Goal: Navigation & Orientation: Understand site structure

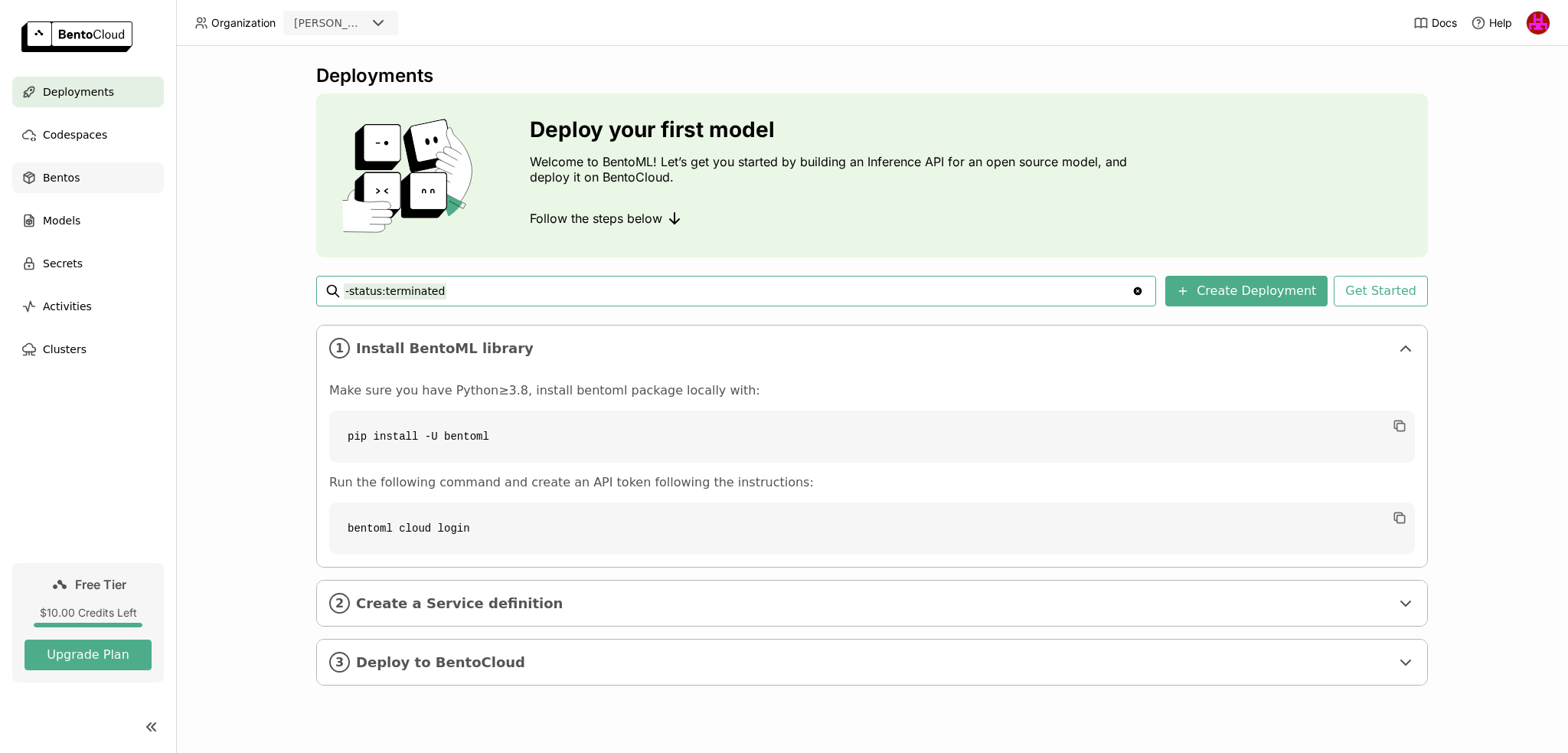
click at [66, 177] on span "Bentos" at bounding box center [61, 177] width 37 height 18
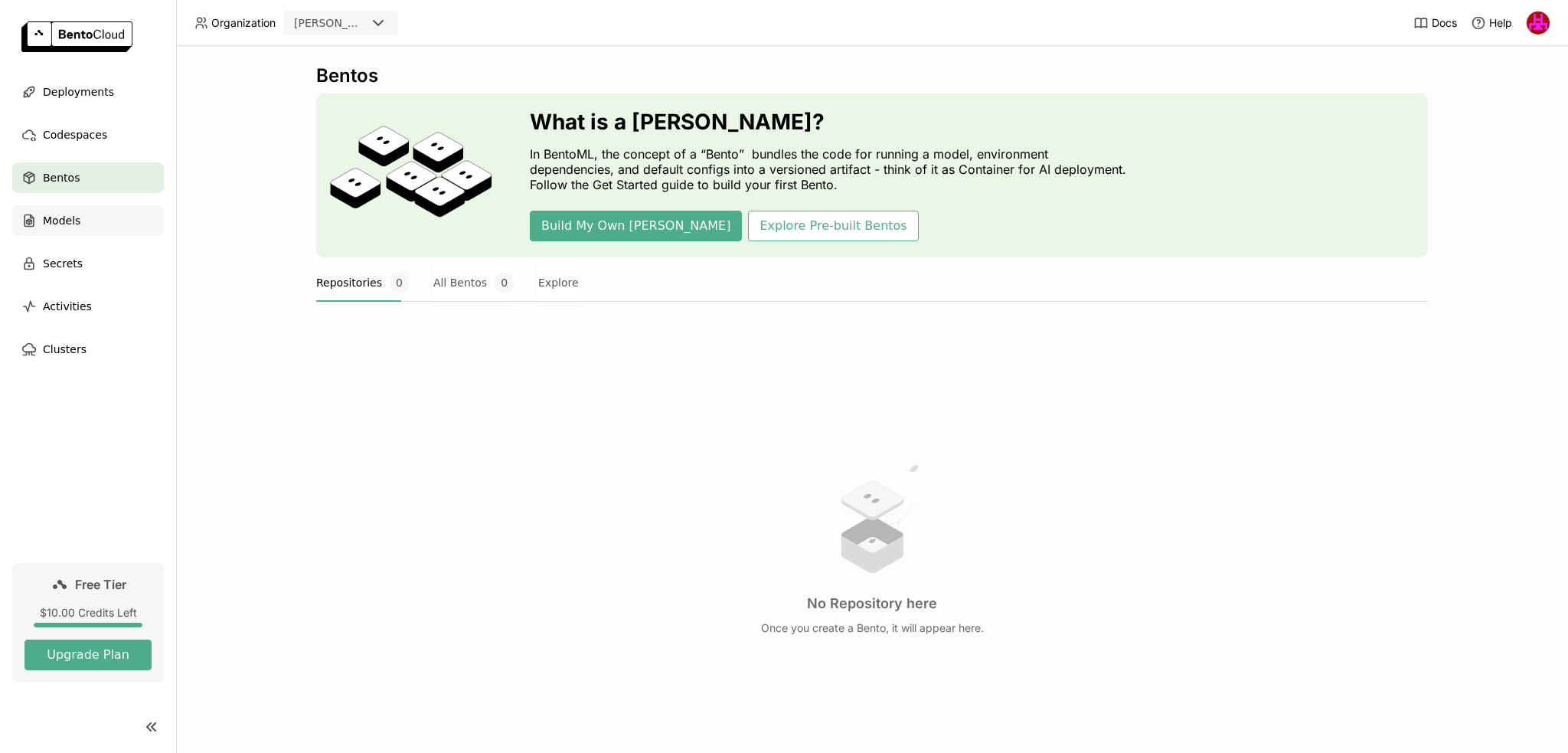
click at [63, 224] on span "Models" at bounding box center [62, 220] width 38 height 18
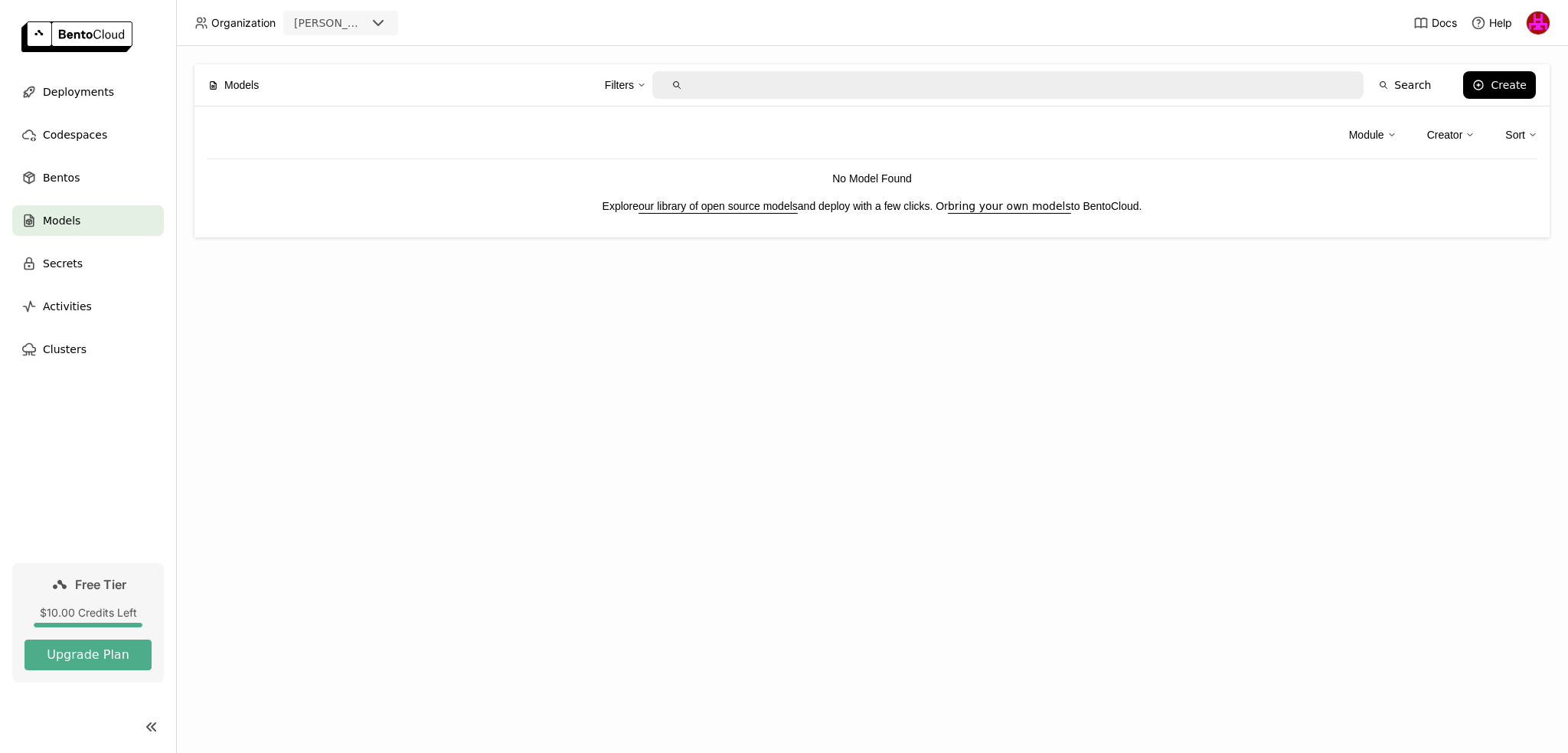
click at [751, 206] on link "our library of open source models" at bounding box center [718, 206] width 159 height 12
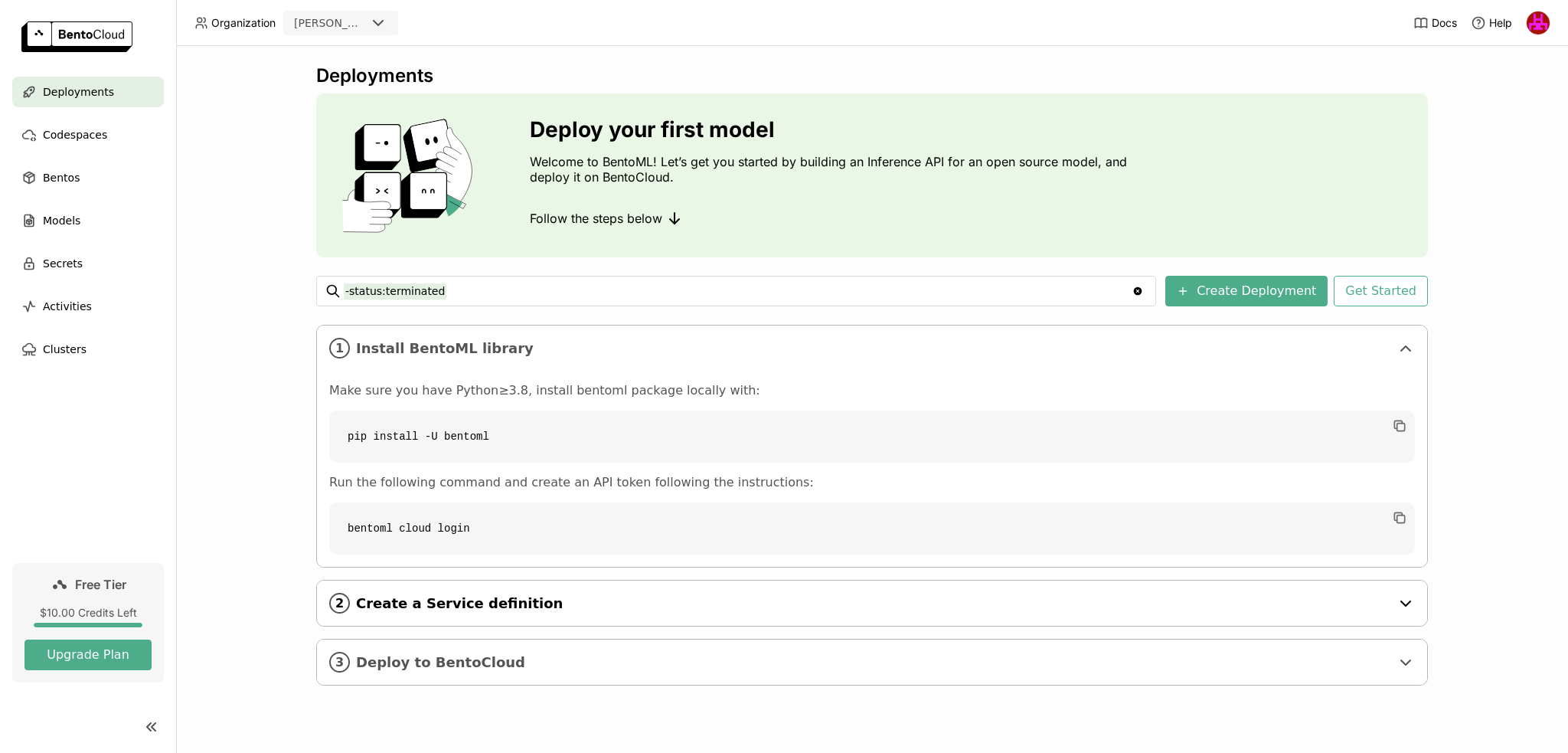
click at [494, 604] on span "Create a Service definition" at bounding box center [874, 603] width 1034 height 17
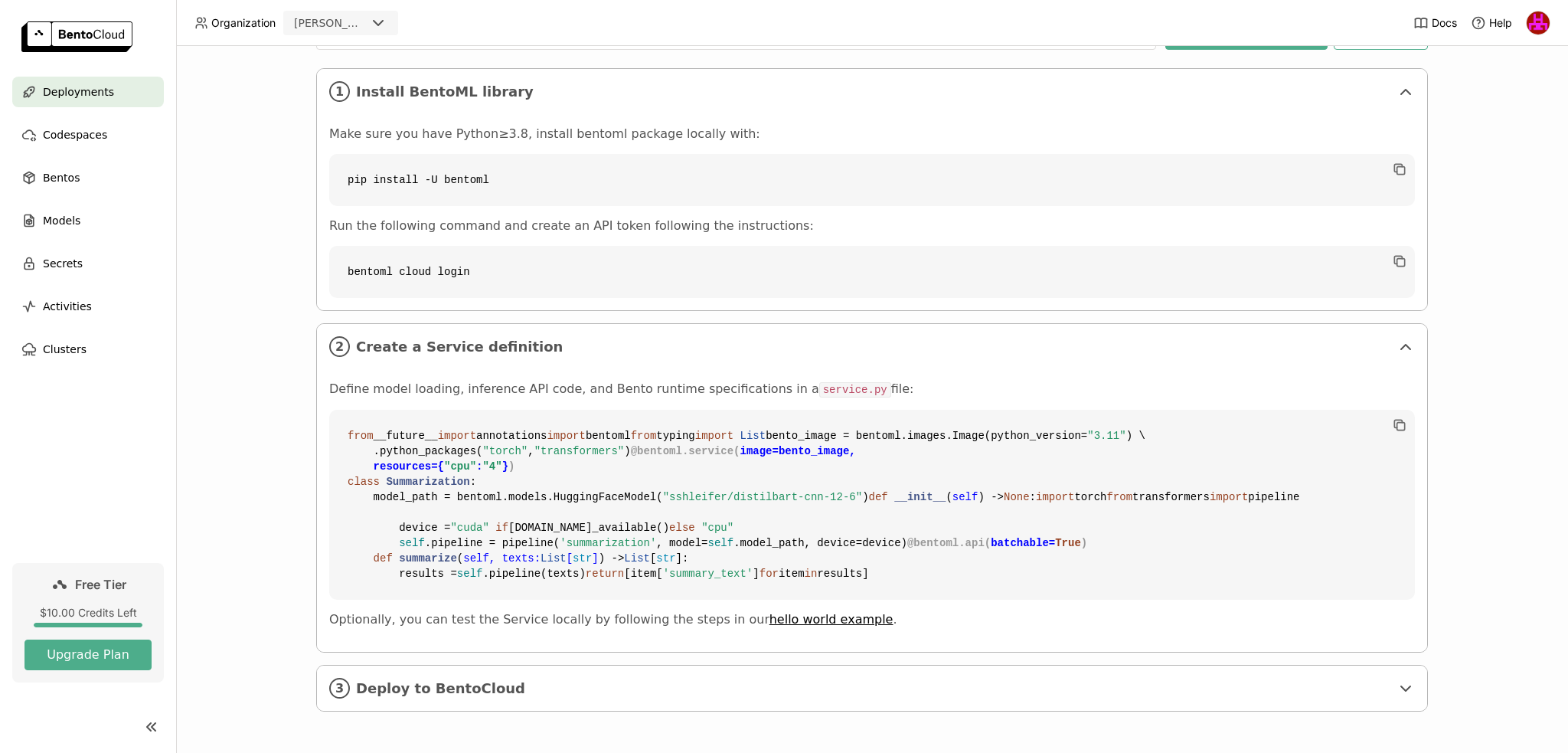
scroll to position [532, 0]
click at [435, 675] on div "3 Deploy to BentoCloud" at bounding box center [872, 688] width 1110 height 45
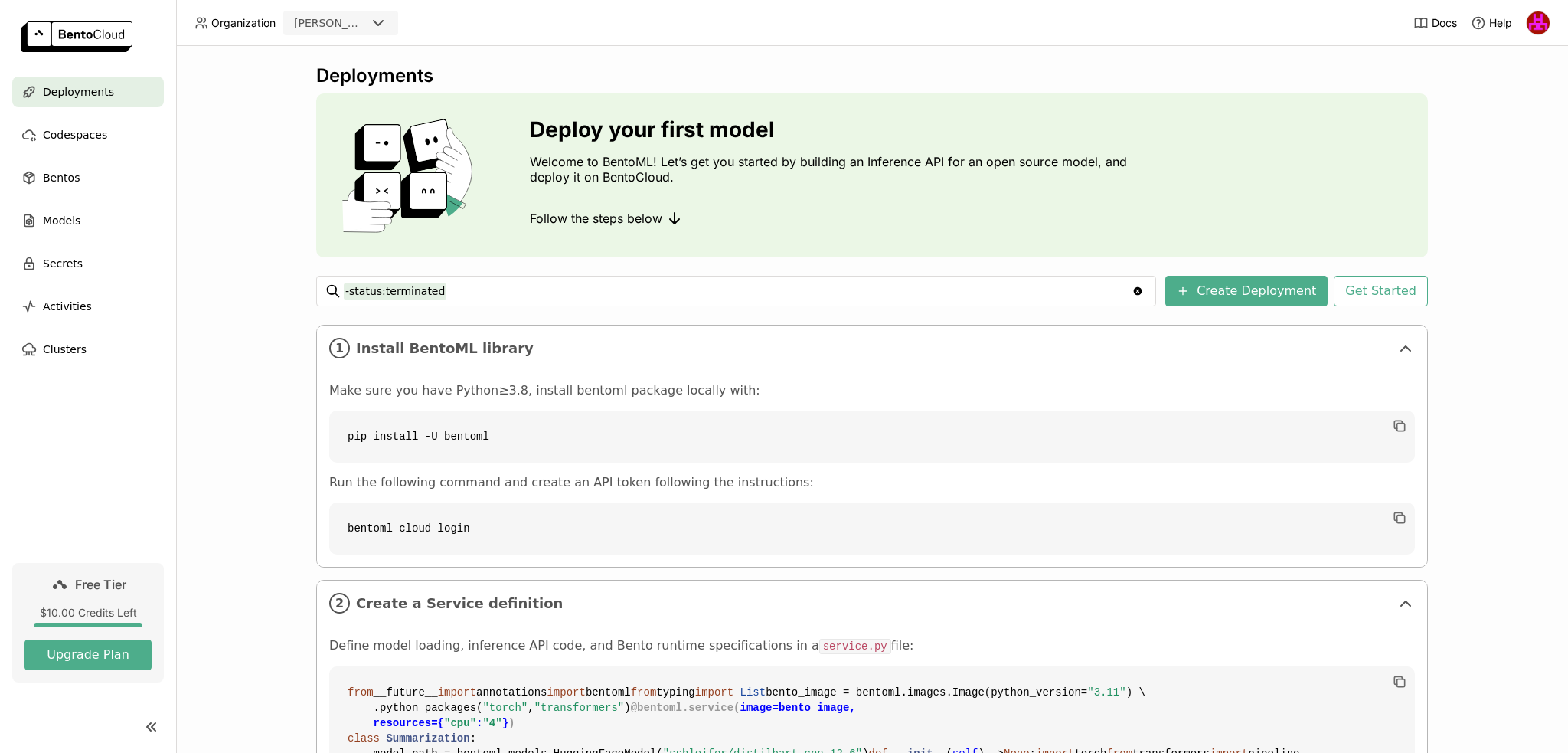
scroll to position [0, 0]
click at [71, 128] on span "Codespaces" at bounding box center [75, 134] width 65 height 18
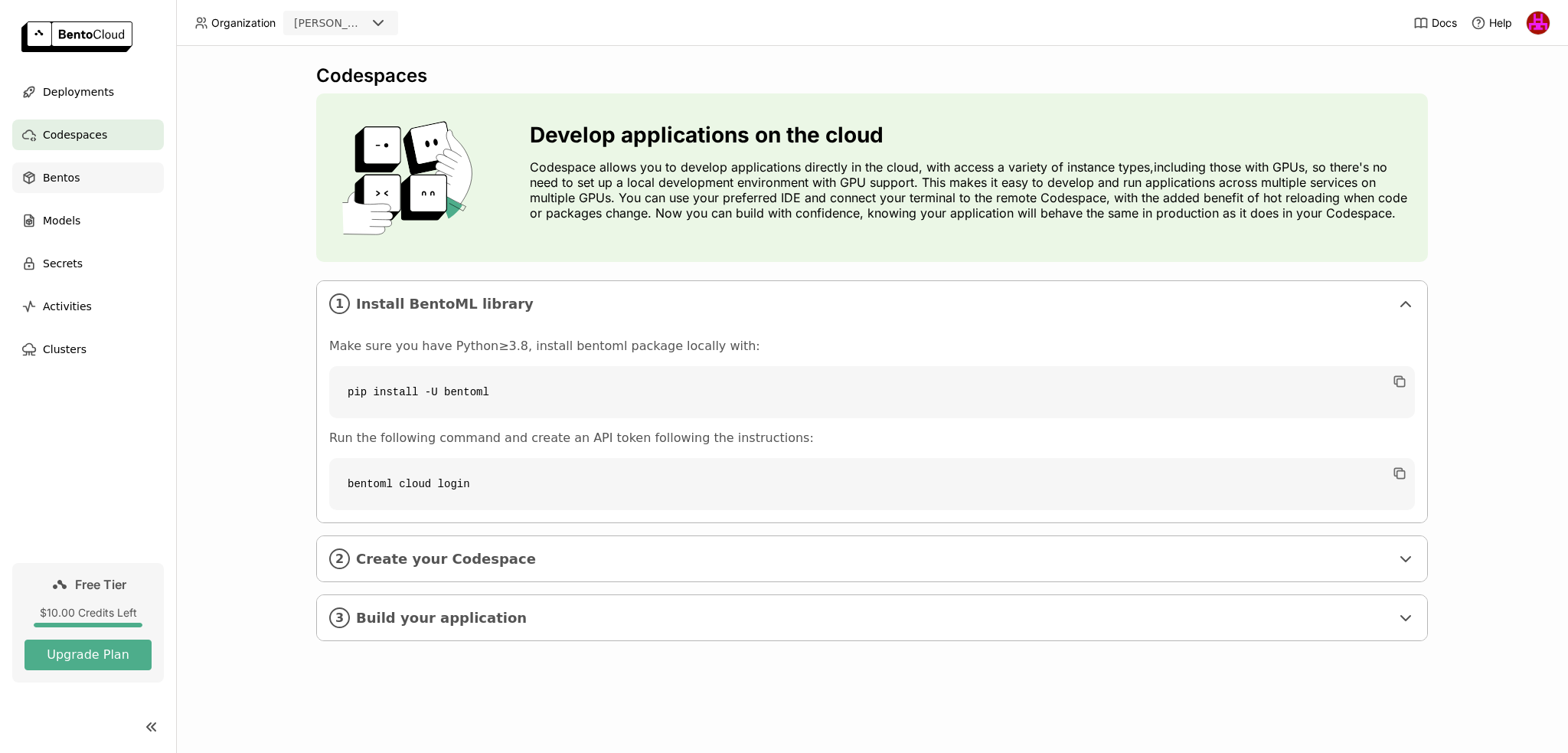
click at [66, 170] on span "Bentos" at bounding box center [61, 177] width 37 height 18
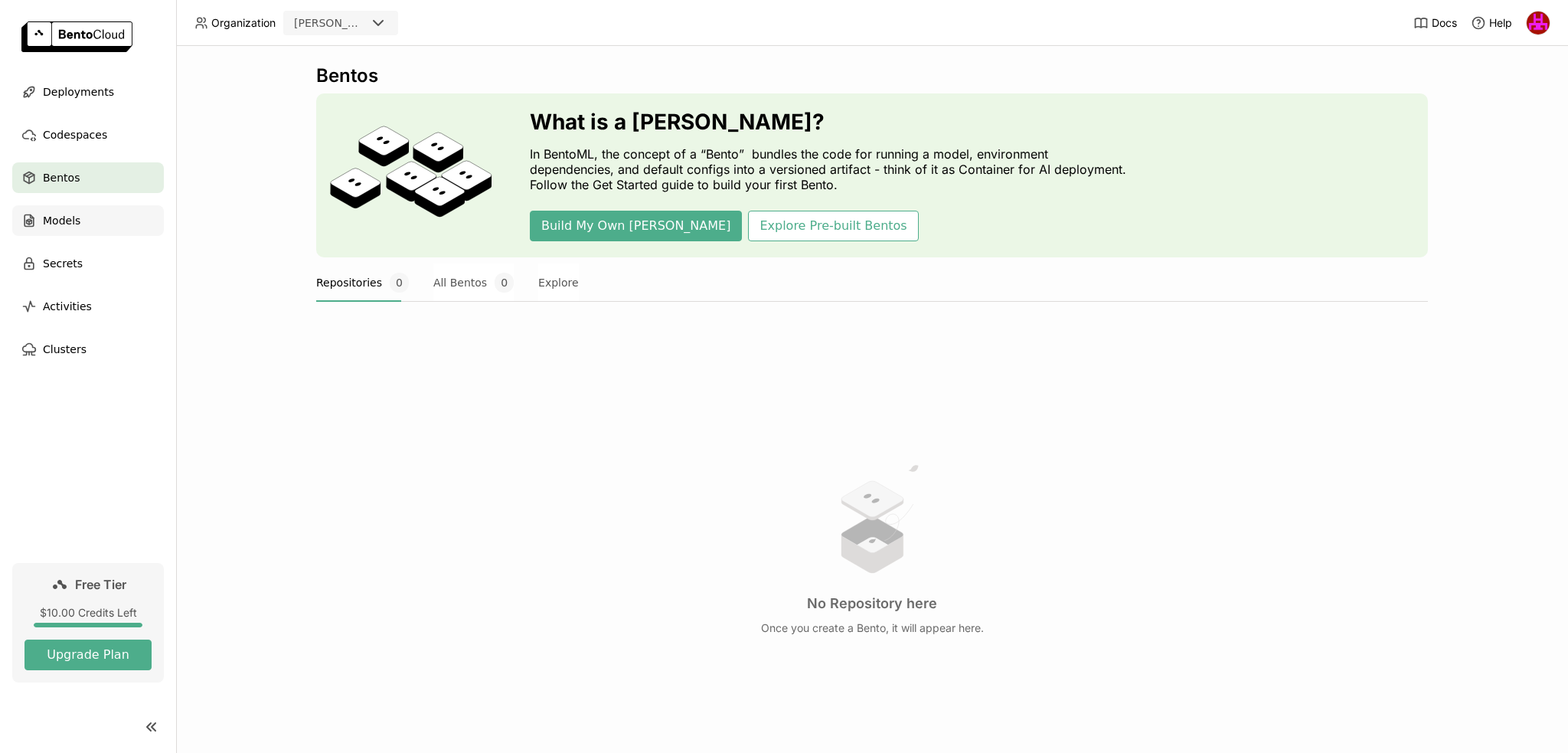
click at [74, 223] on span "Models" at bounding box center [62, 220] width 38 height 18
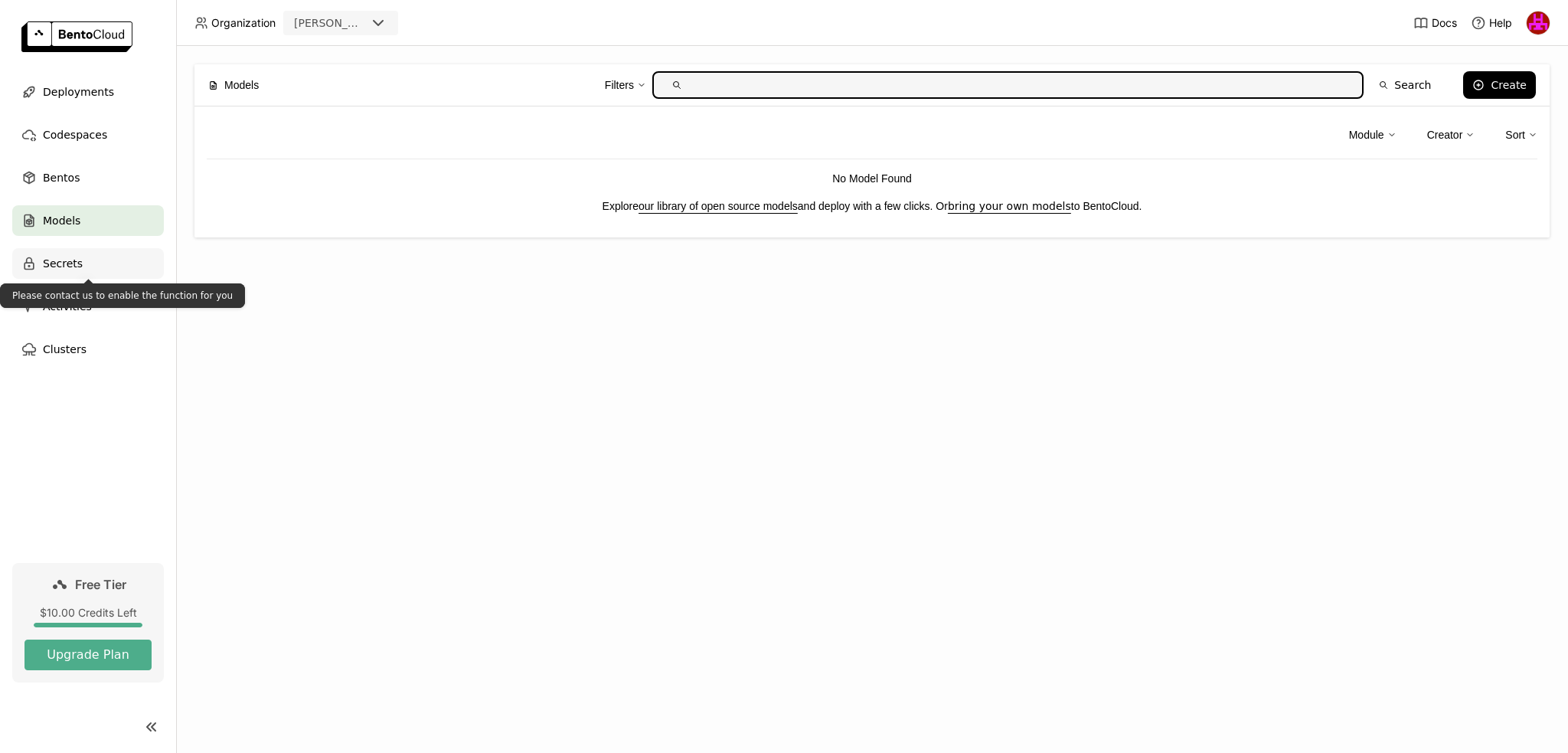
click at [73, 256] on span "Secrets" at bounding box center [63, 262] width 40 height 18
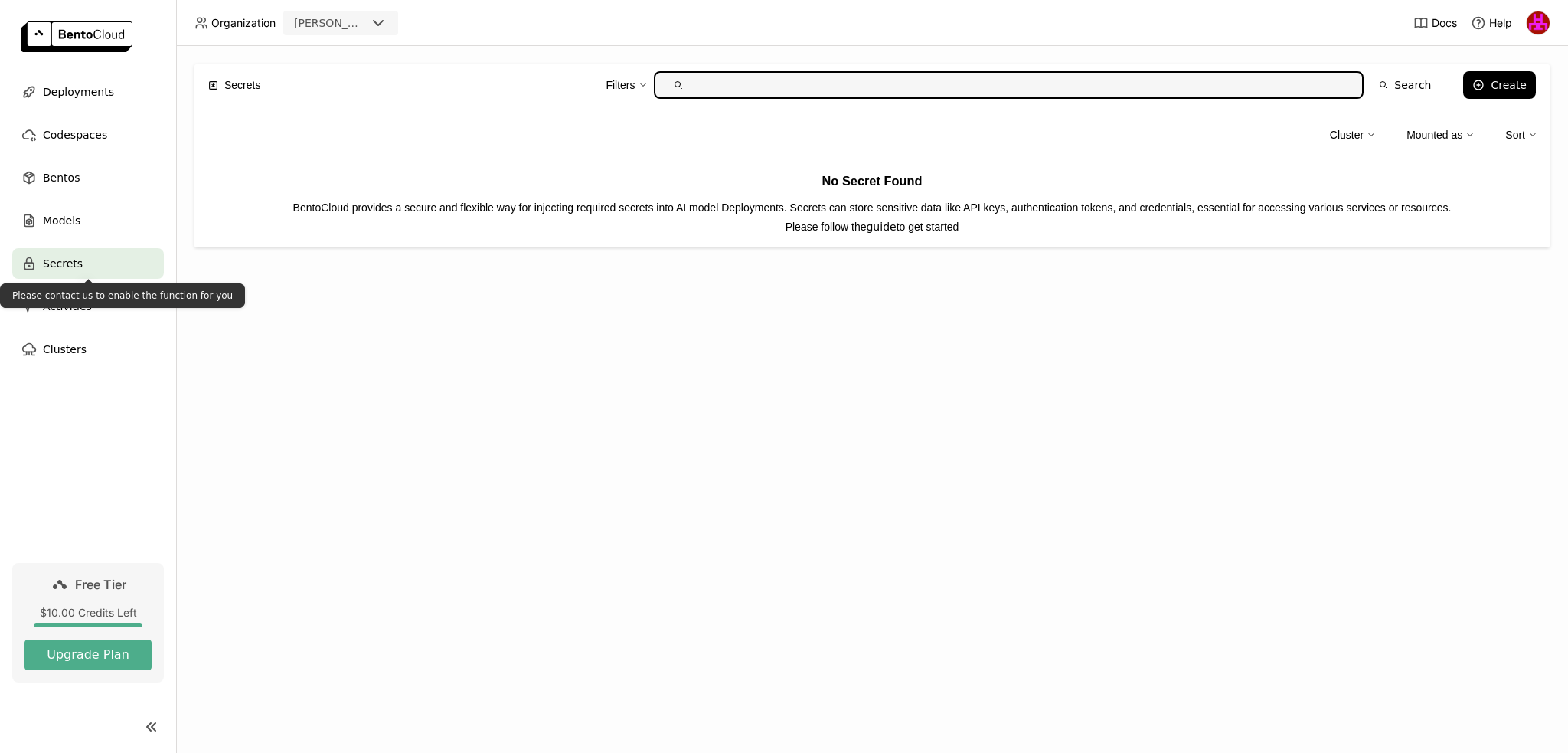
click at [313, 332] on div "Secrets Filters Search Create Cluster Mounted as Sort No Secret Found BentoClou…" at bounding box center [873, 398] width 1392 height 707
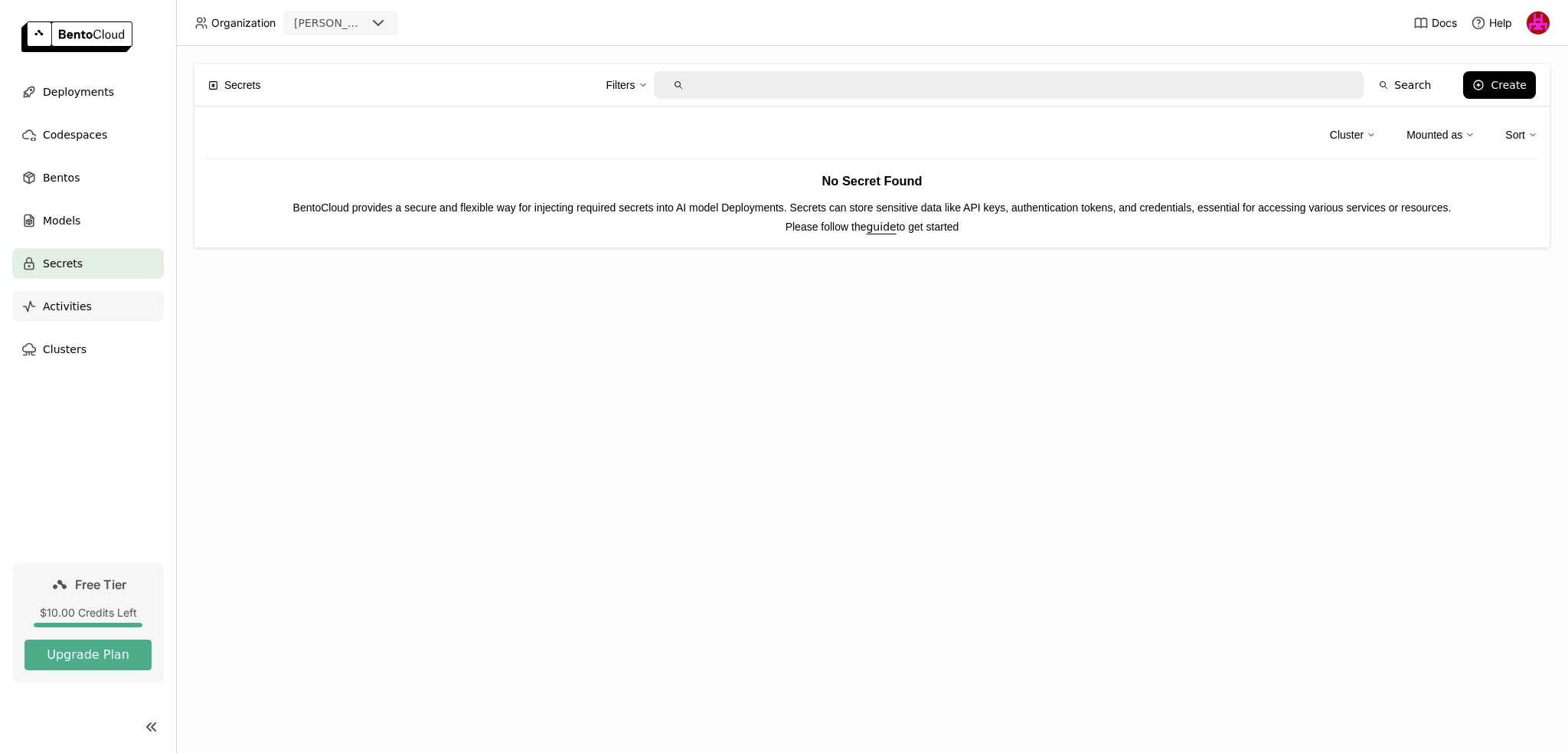
click at [86, 317] on div "Activities" at bounding box center [88, 306] width 151 height 31
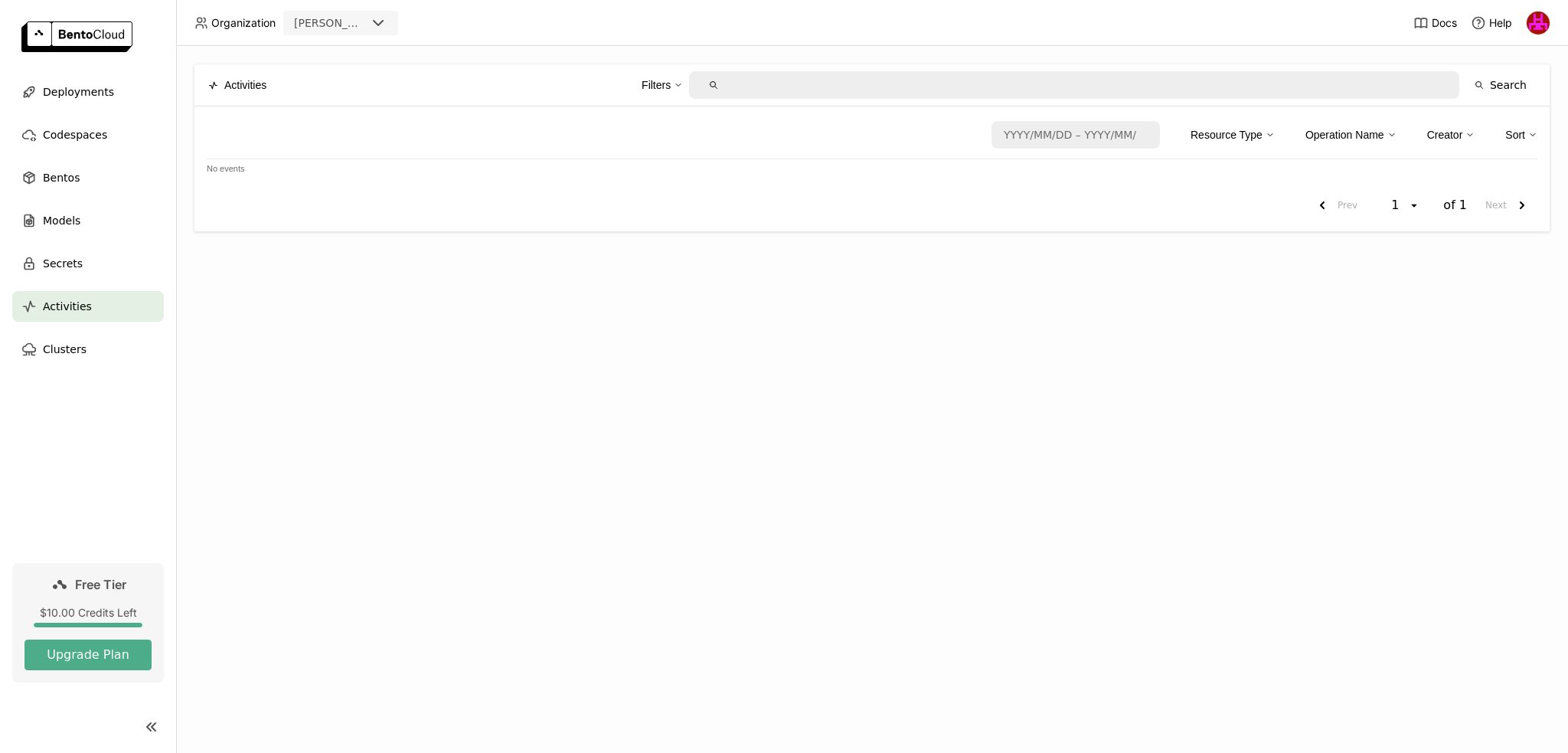
click at [83, 369] on nav "Deployments Codespaces Bentos Models Secrets Activities Clusters" at bounding box center [88, 319] width 176 height 486
click at [74, 343] on span "Clusters" at bounding box center [65, 349] width 44 height 18
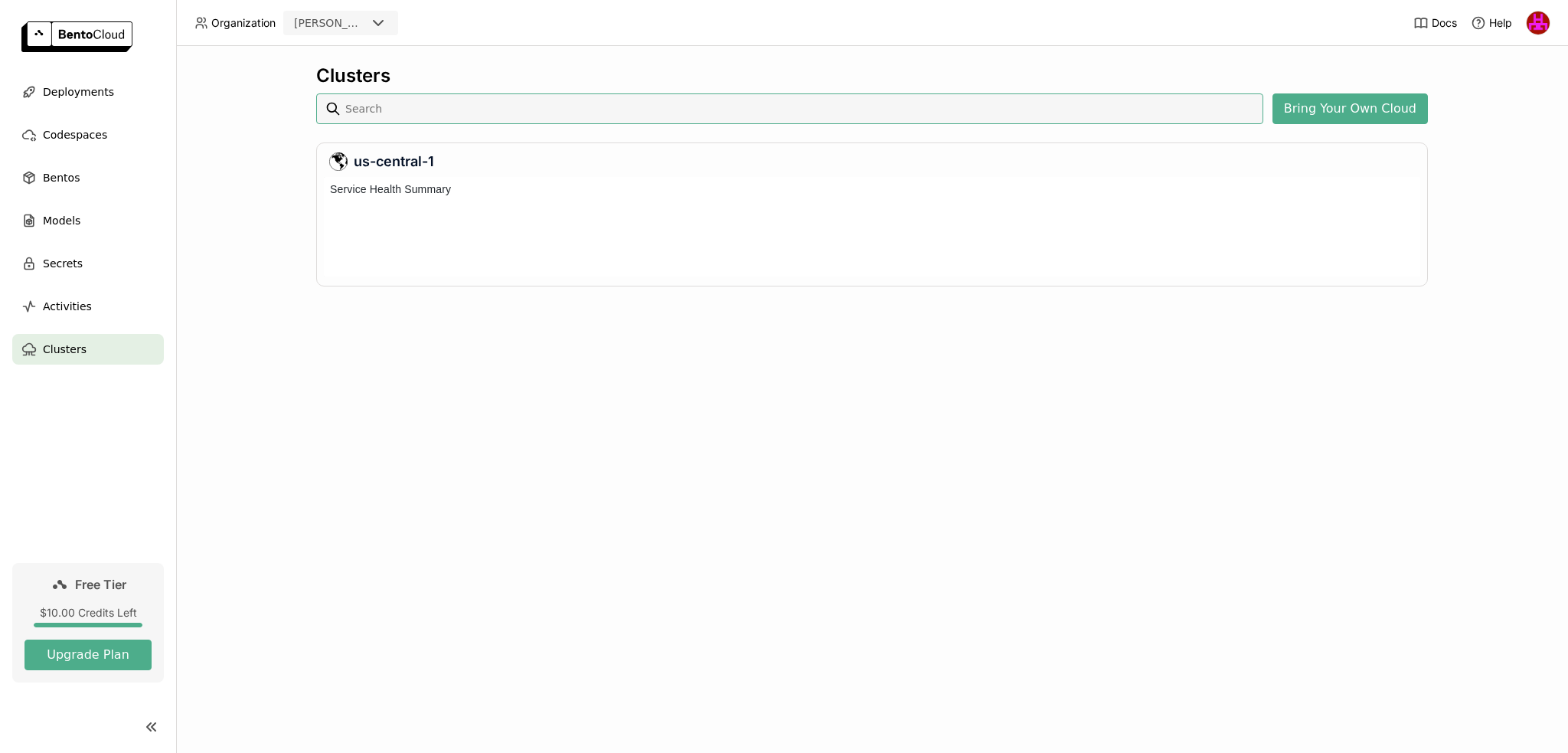
scroll to position [94, 1090]
